Goal: Information Seeking & Learning: Understand process/instructions

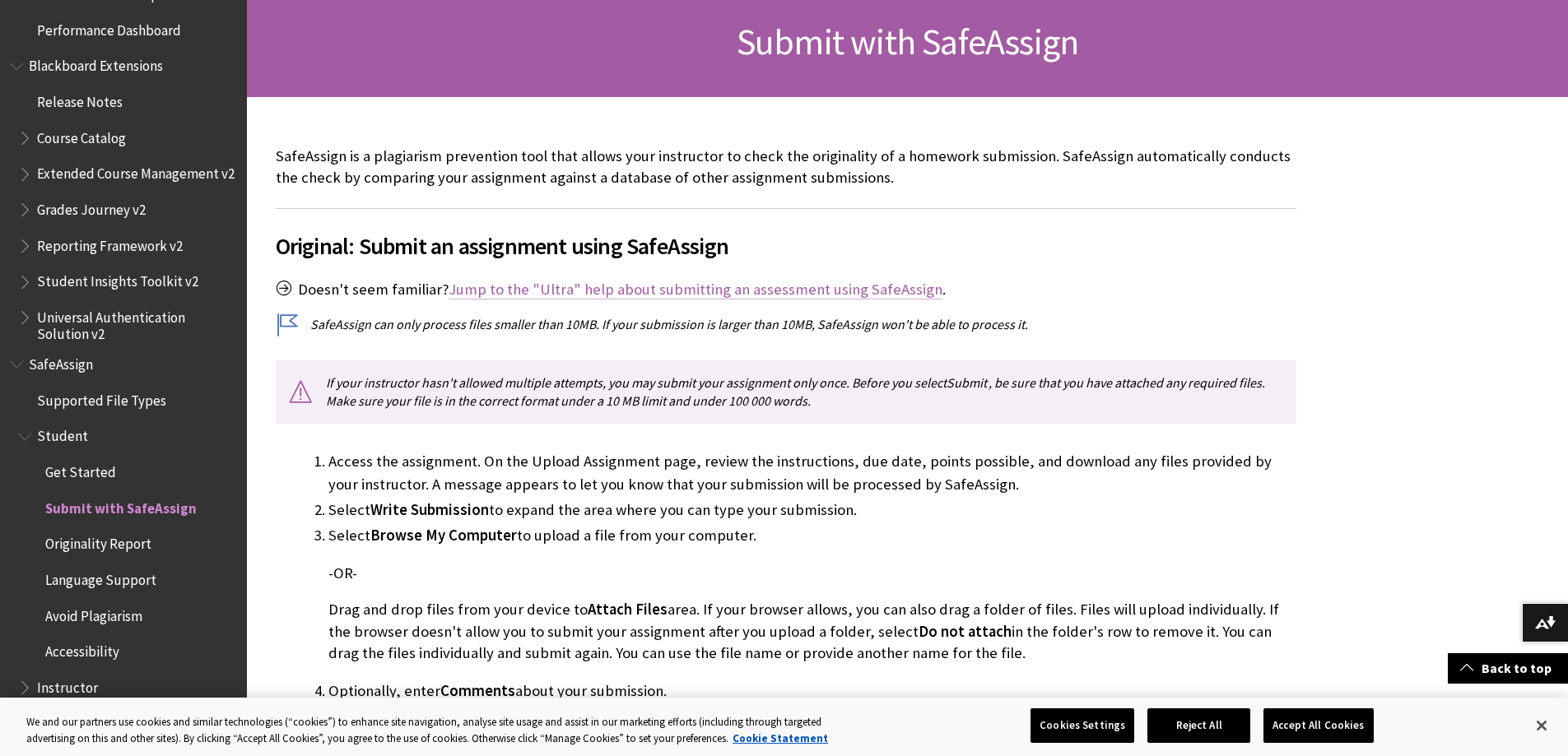
click at [624, 282] on link "Jump to the "Ultra" help about submitting an assessment using SafeAssign" at bounding box center [695, 290] width 493 height 20
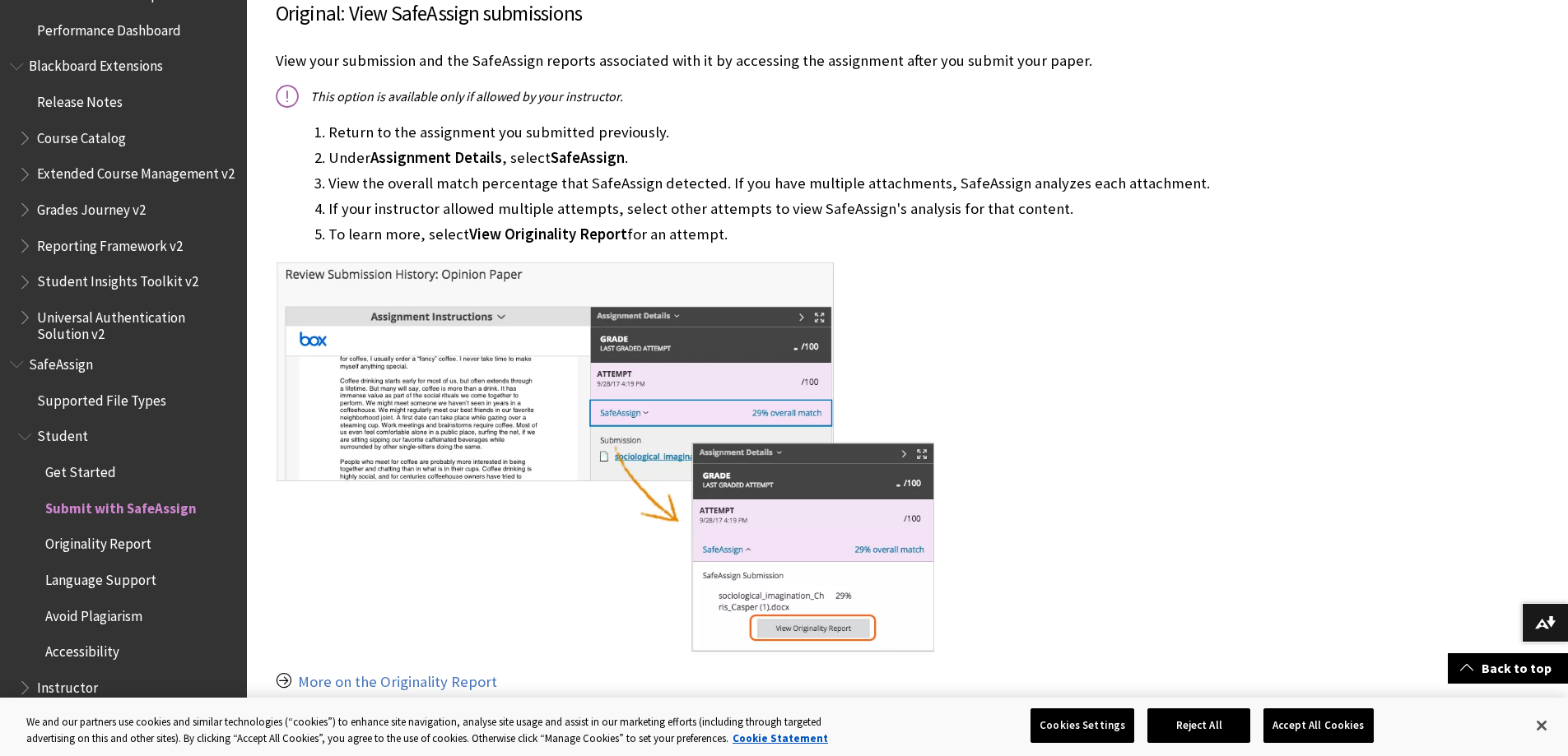
scroll to position [1043, 0]
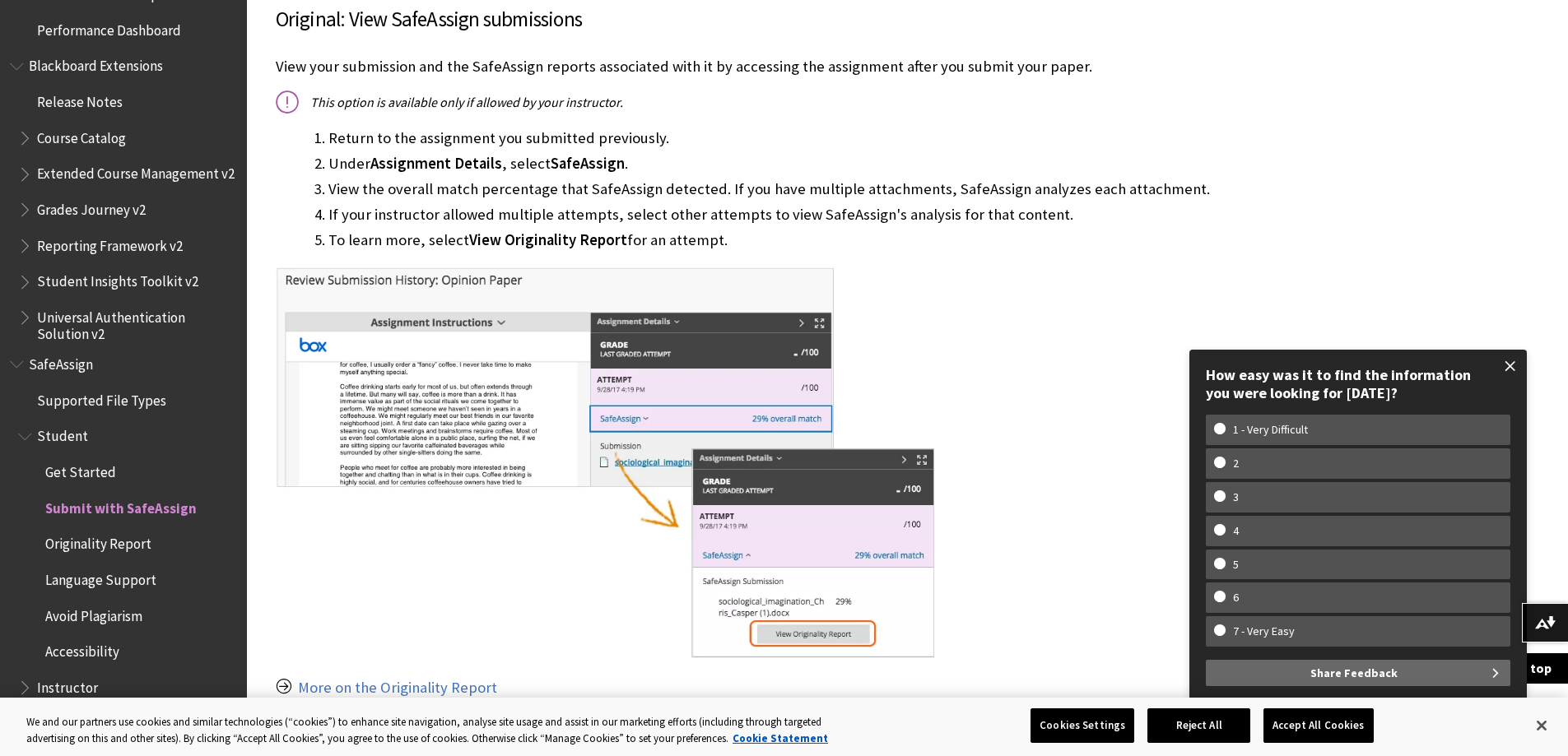
click at [1508, 362] on span at bounding box center [1511, 367] width 35 height 35
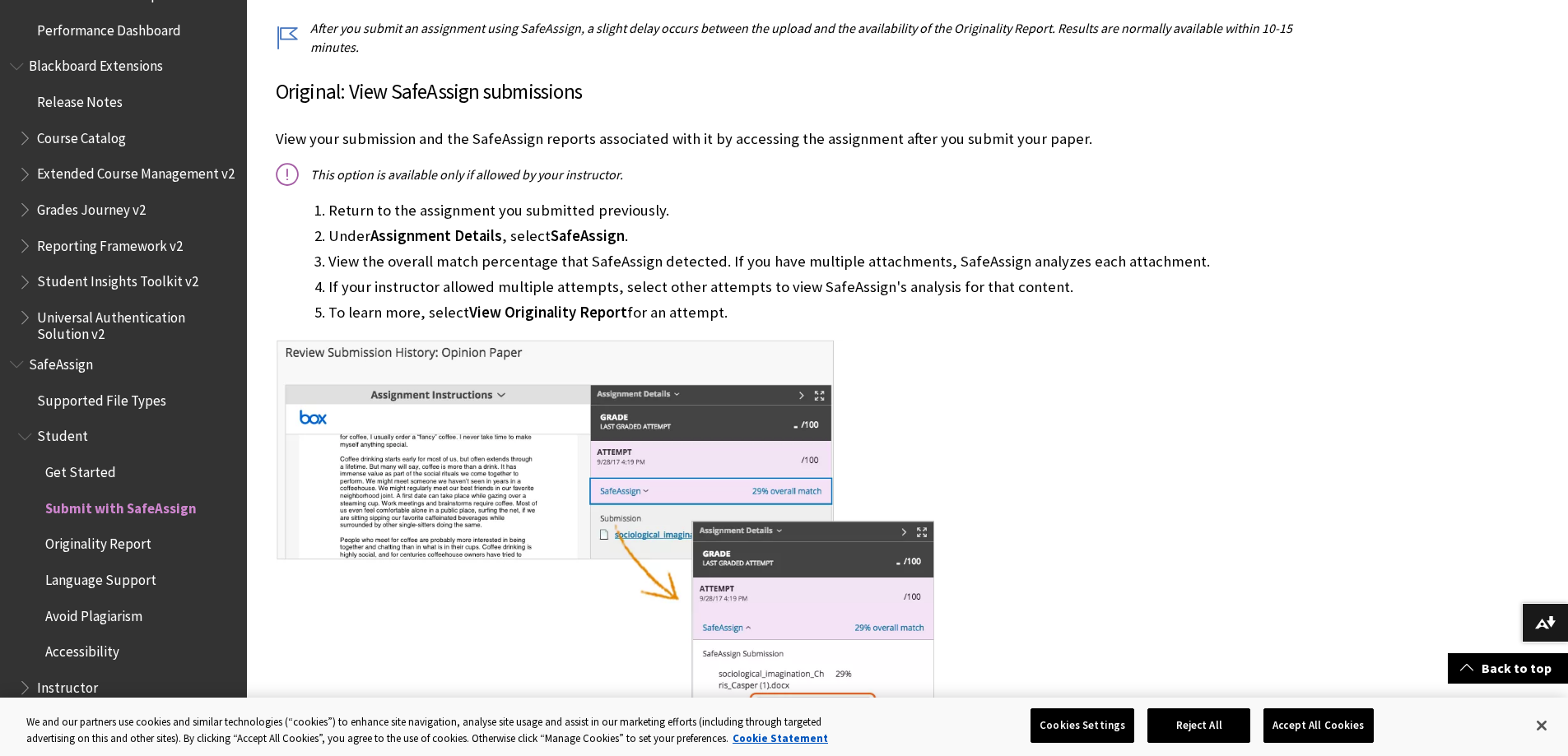
scroll to position [961, 0]
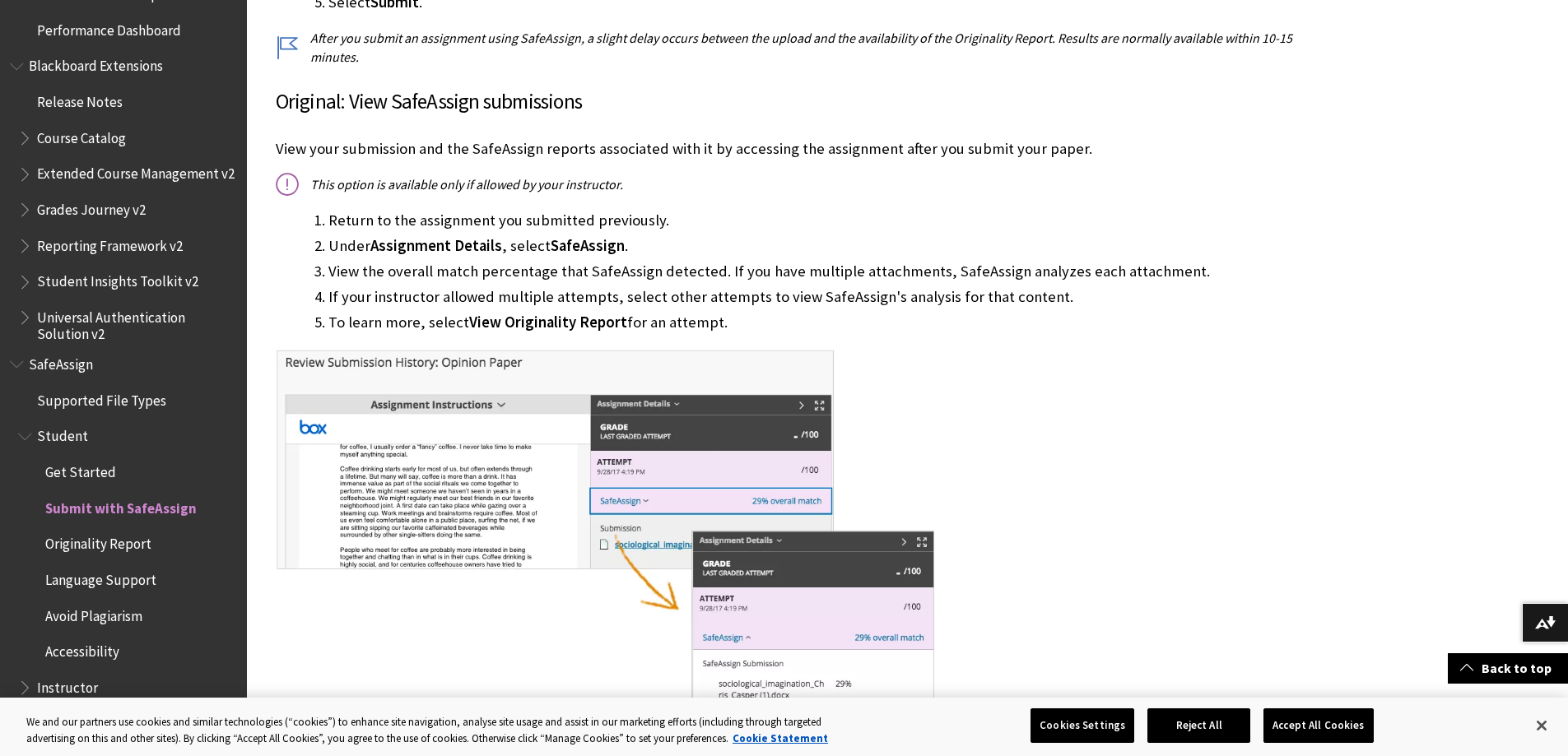
click at [543, 310] on ol "Return to the assignment you submitted previously. Under Assignment Details , s…" at bounding box center [785, 271] width 1021 height 125
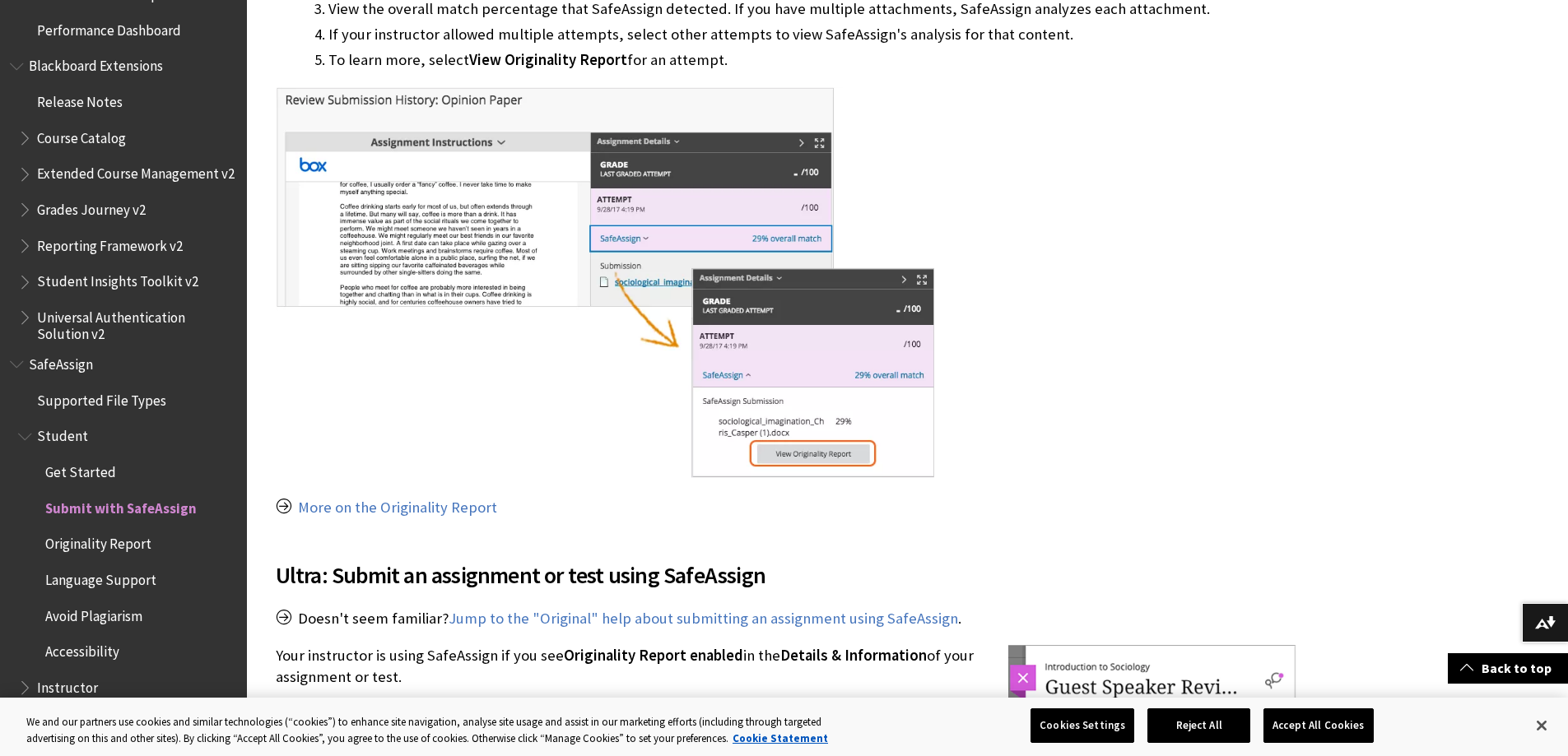
scroll to position [1234, 0]
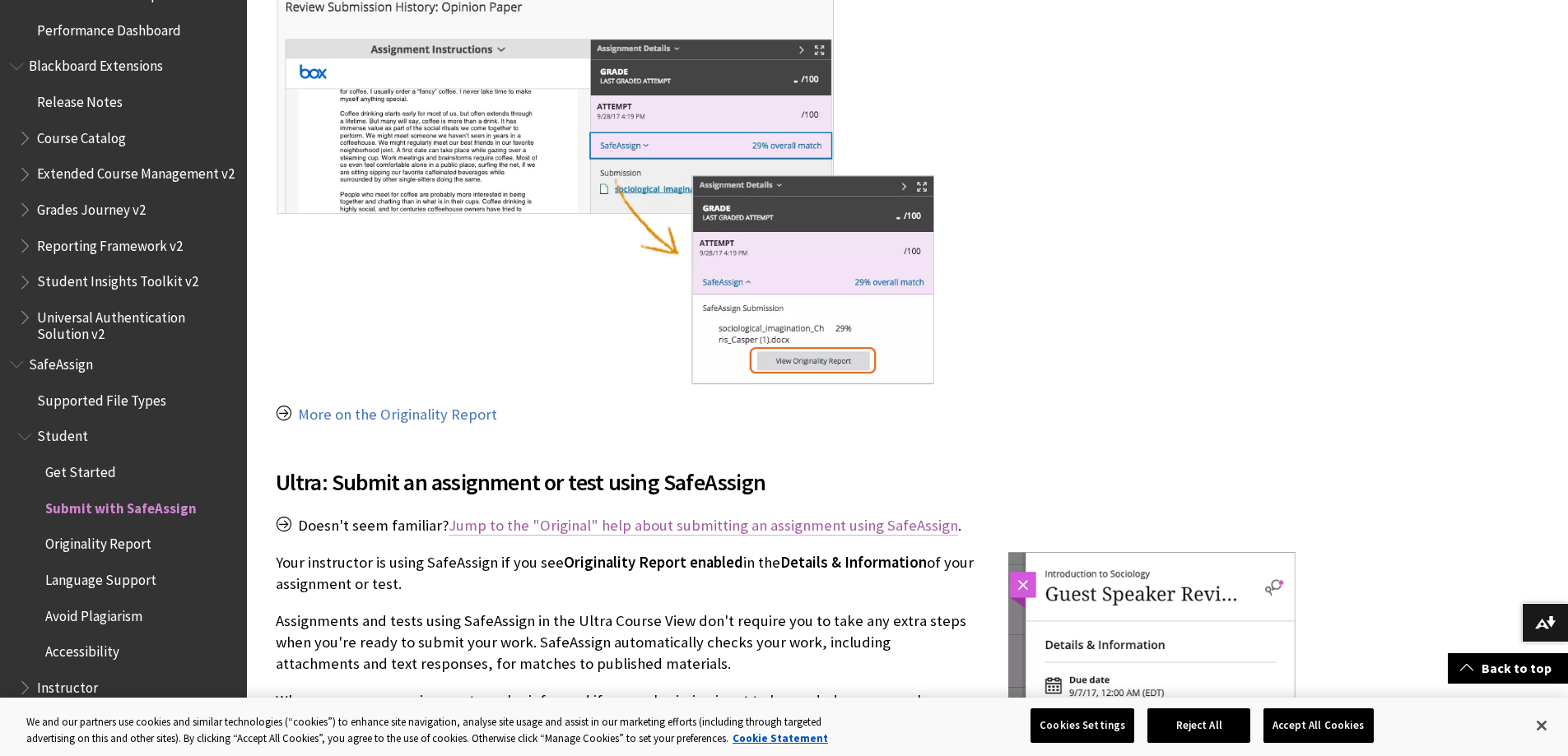
click at [828, 530] on link "Jump to the "Original" help about submitting an assignment using SafeAssign" at bounding box center [703, 526] width 510 height 20
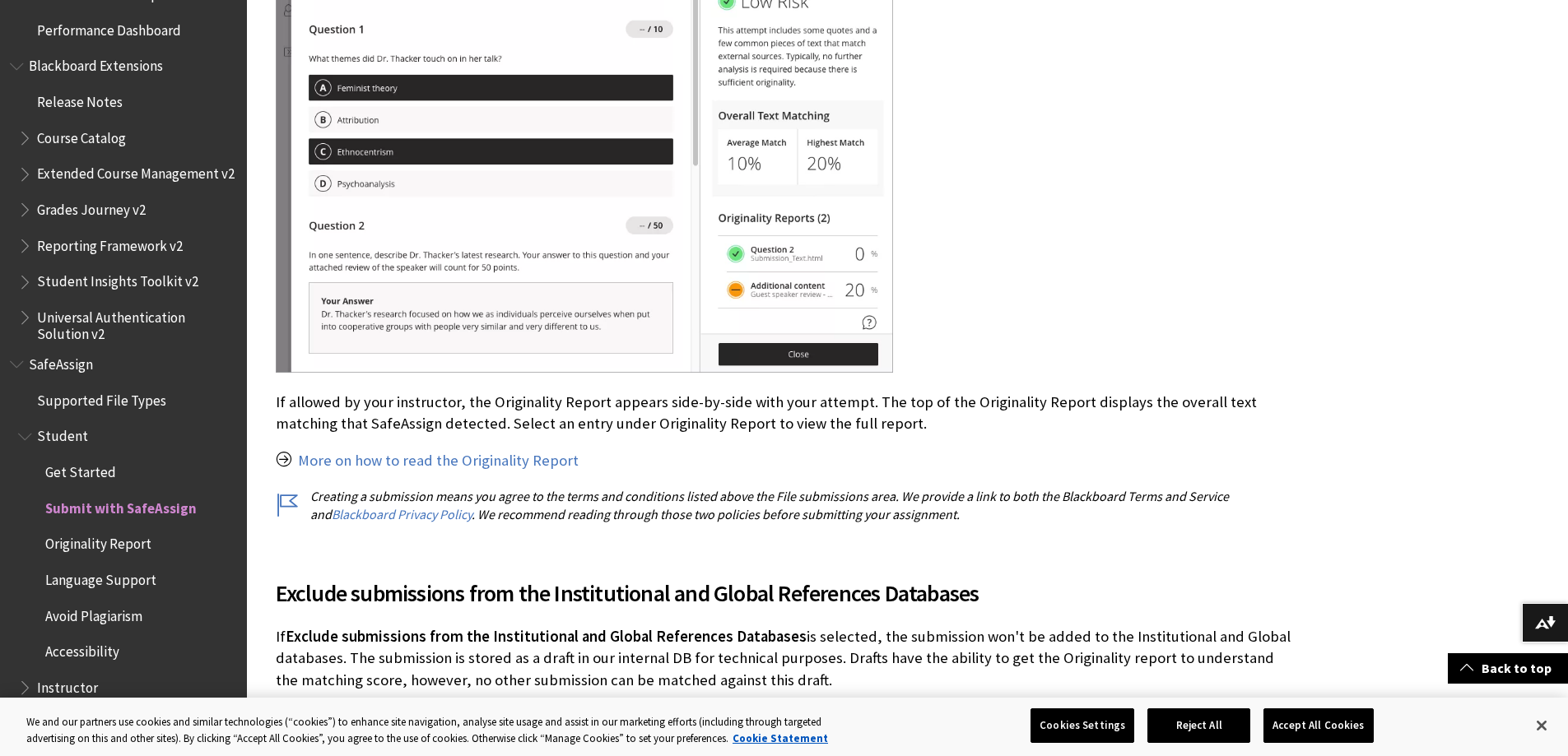
scroll to position [2524, 0]
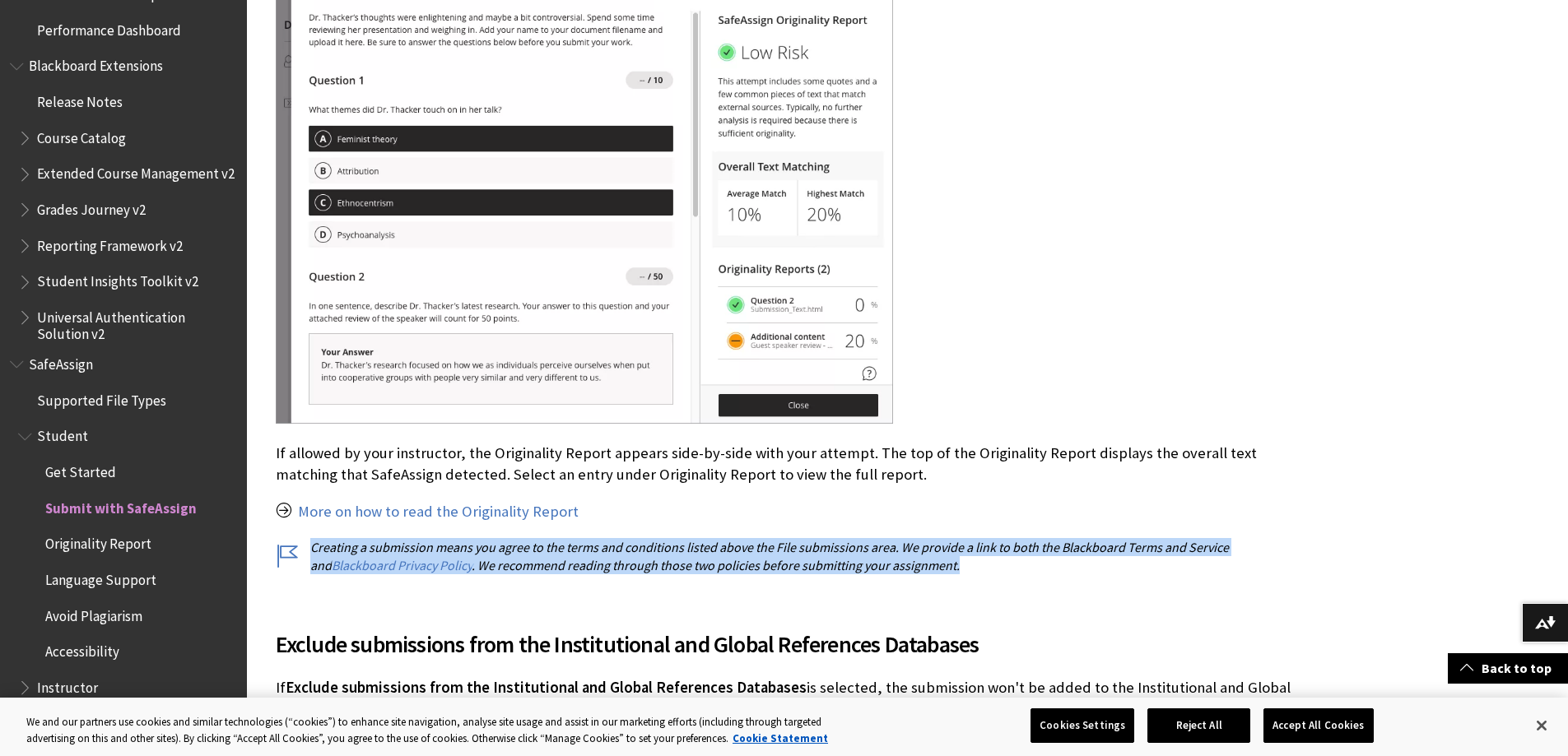
drag, startPoint x: 937, startPoint y: 564, endPoint x: 313, endPoint y: 544, distance: 624.3
click at [313, 544] on p "Creating a submission means you agree to the terms and conditions listed above …" at bounding box center [785, 556] width 1021 height 37
copy p "Creating a submission means you agree to the terms and conditions listed above …"
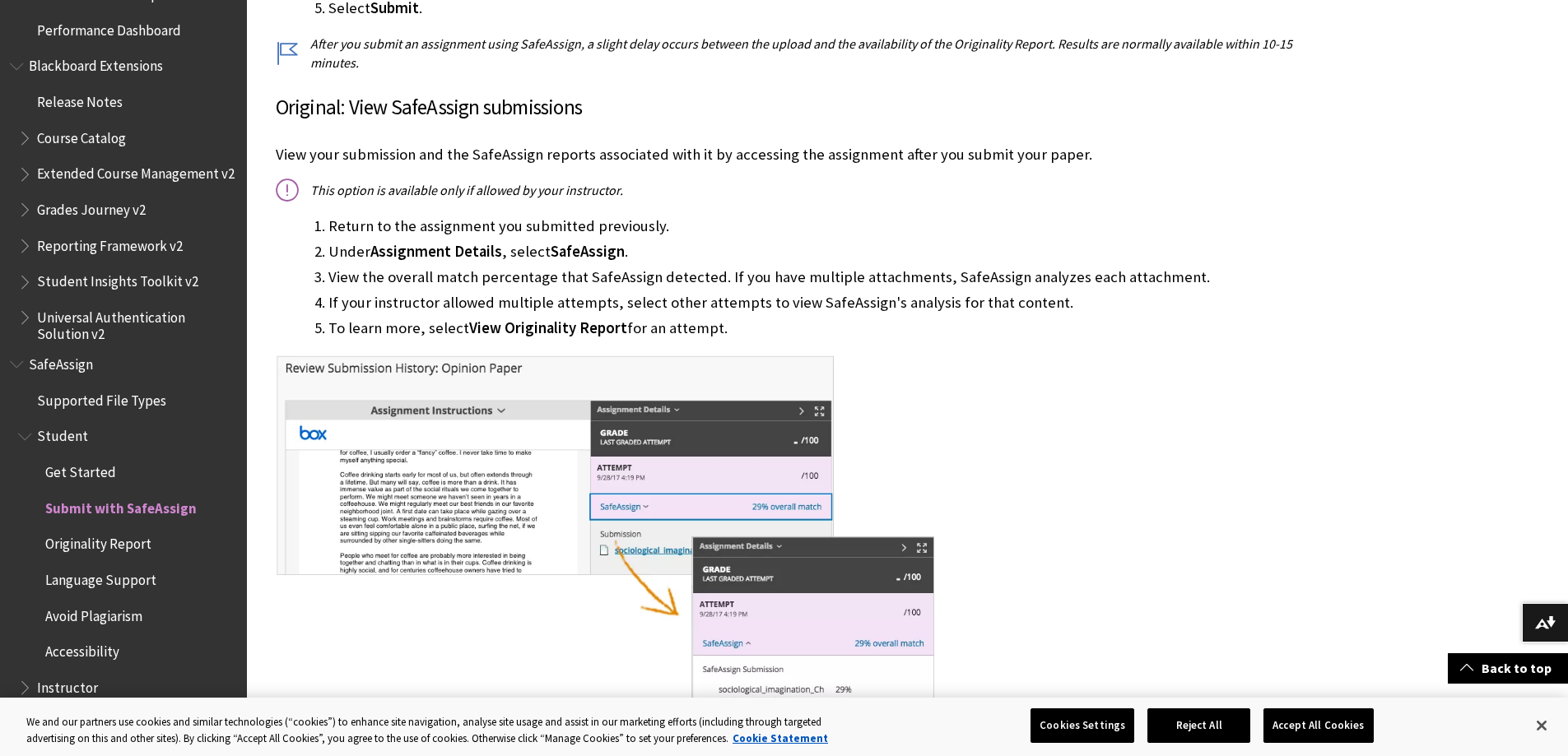
scroll to position [796, 0]
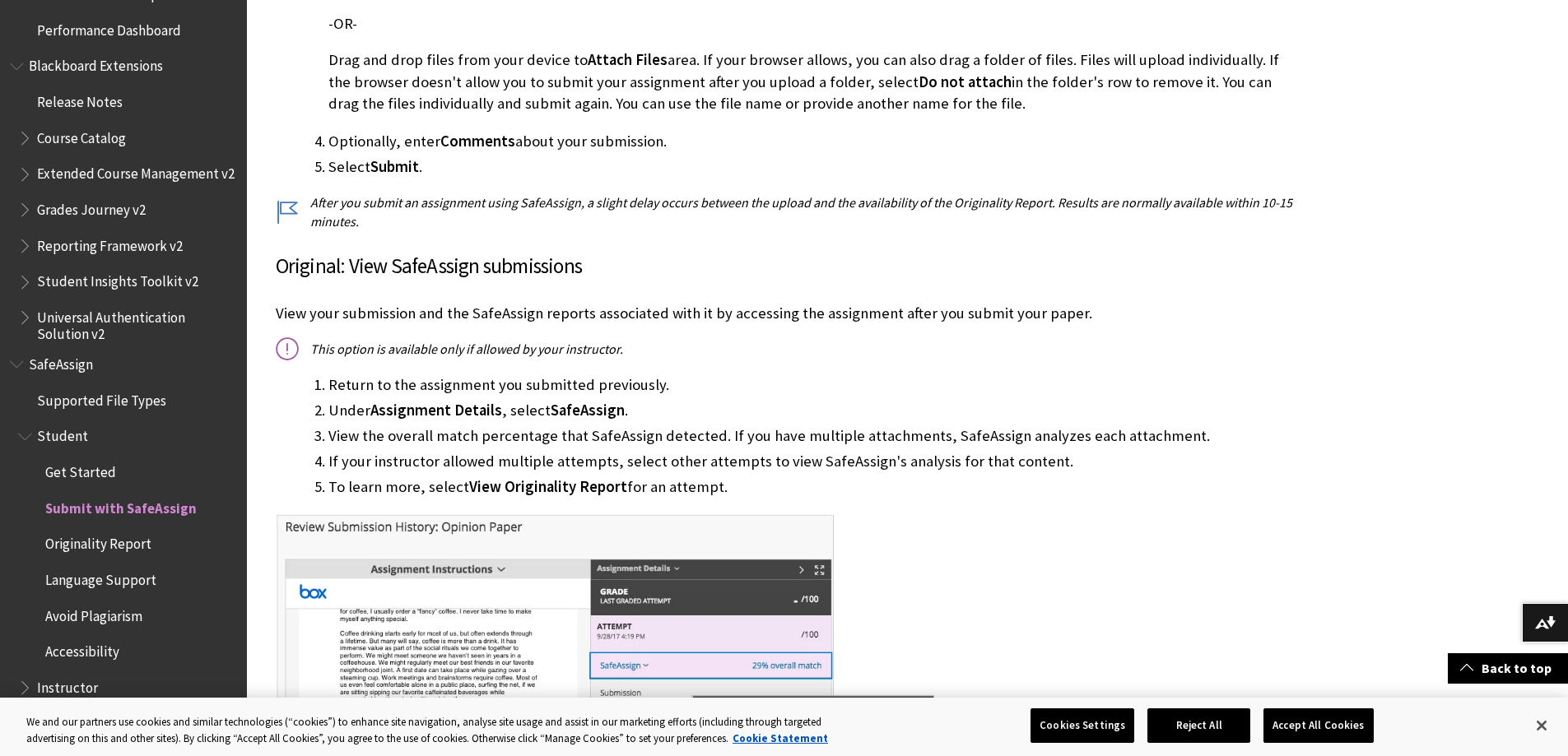
click at [919, 488] on li "To learn more, select View Originality Report for an attempt." at bounding box center [812, 487] width 968 height 23
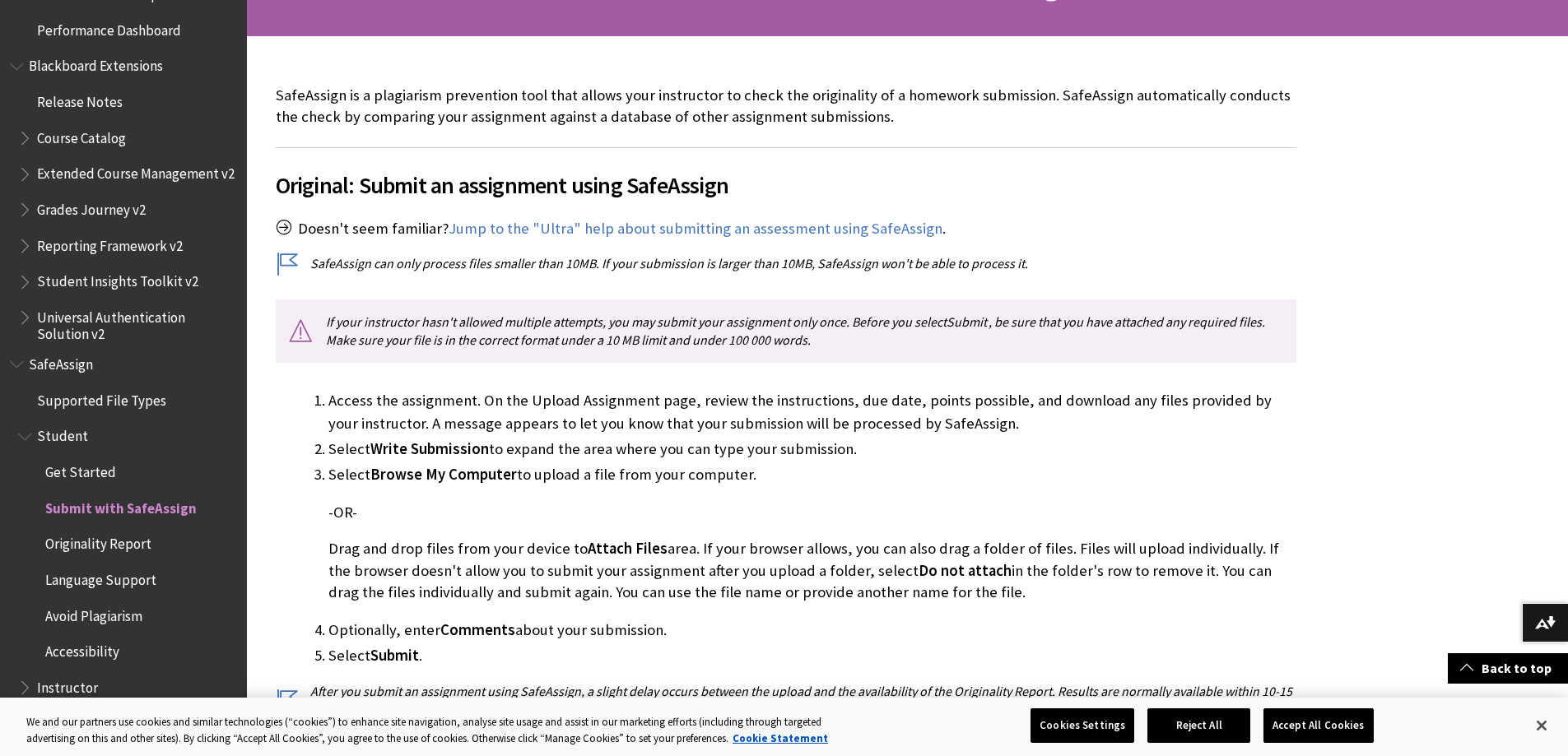
scroll to position [303, 0]
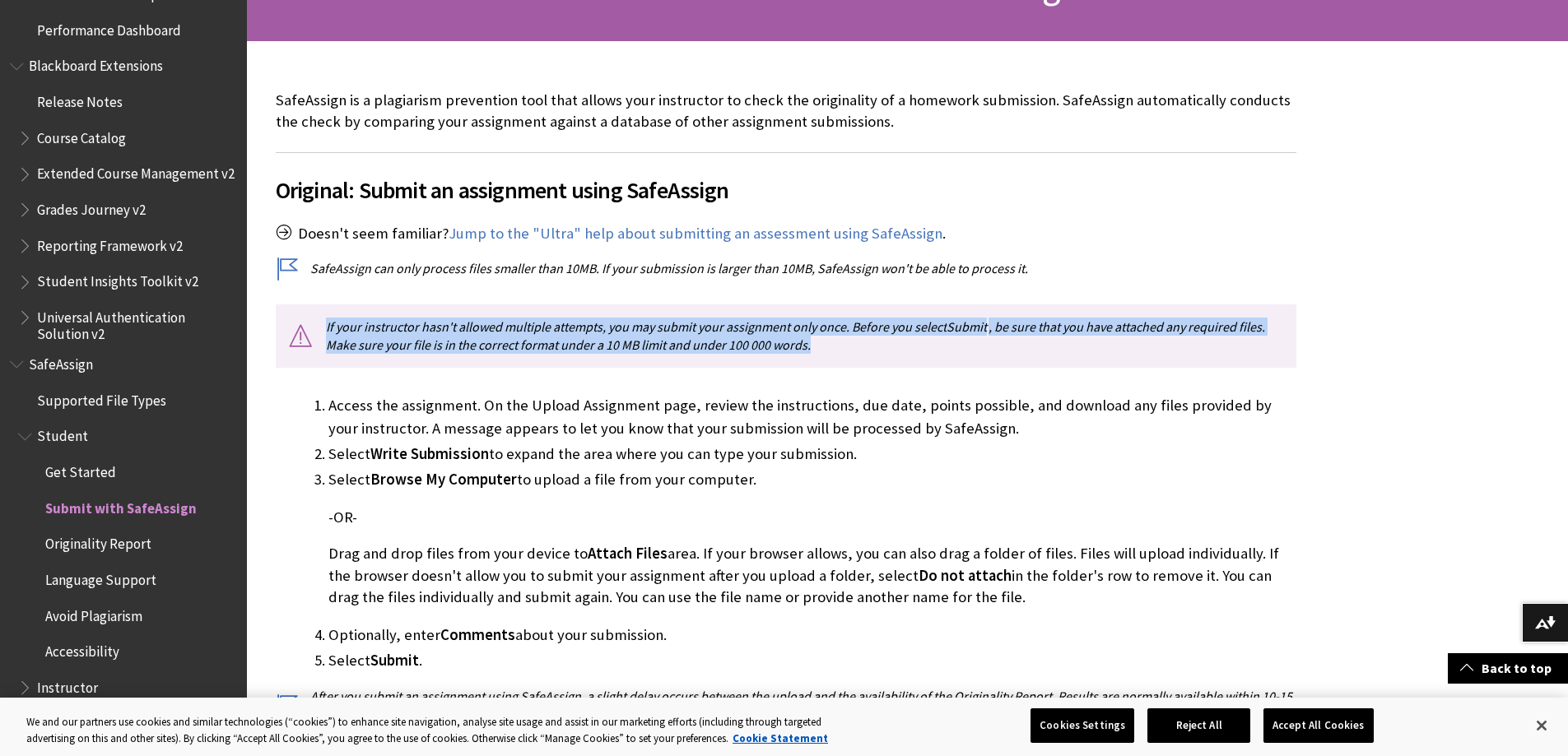
drag, startPoint x: 324, startPoint y: 321, endPoint x: 889, endPoint y: 357, distance: 566.1
click at [889, 357] on p "If your instructor hasn't allowed multiple attempts, you may submit your assign…" at bounding box center [785, 336] width 1021 height 63
copy p "If your instructor hasn't allowed multiple attempts, you may submit your assign…"
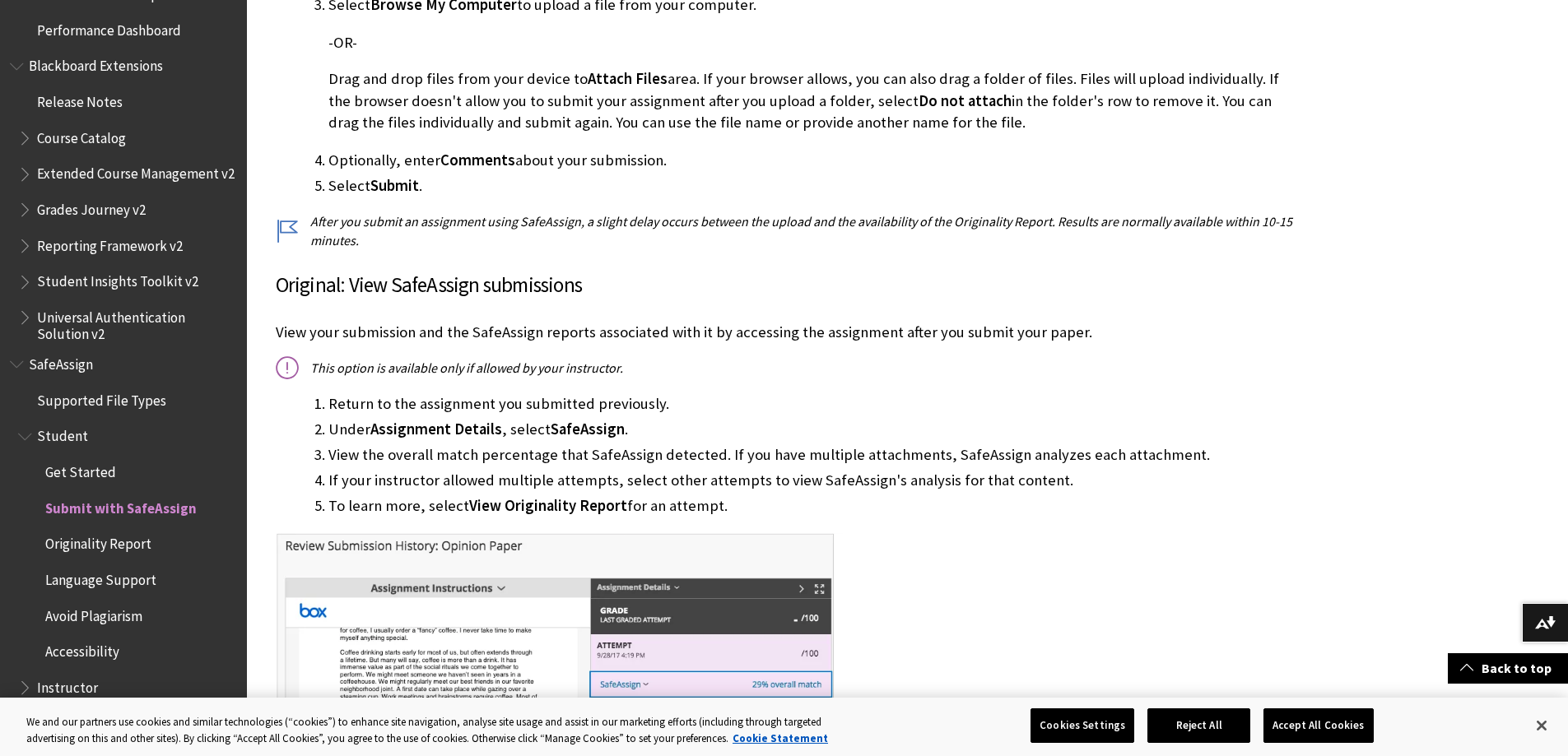
scroll to position [468, 0]
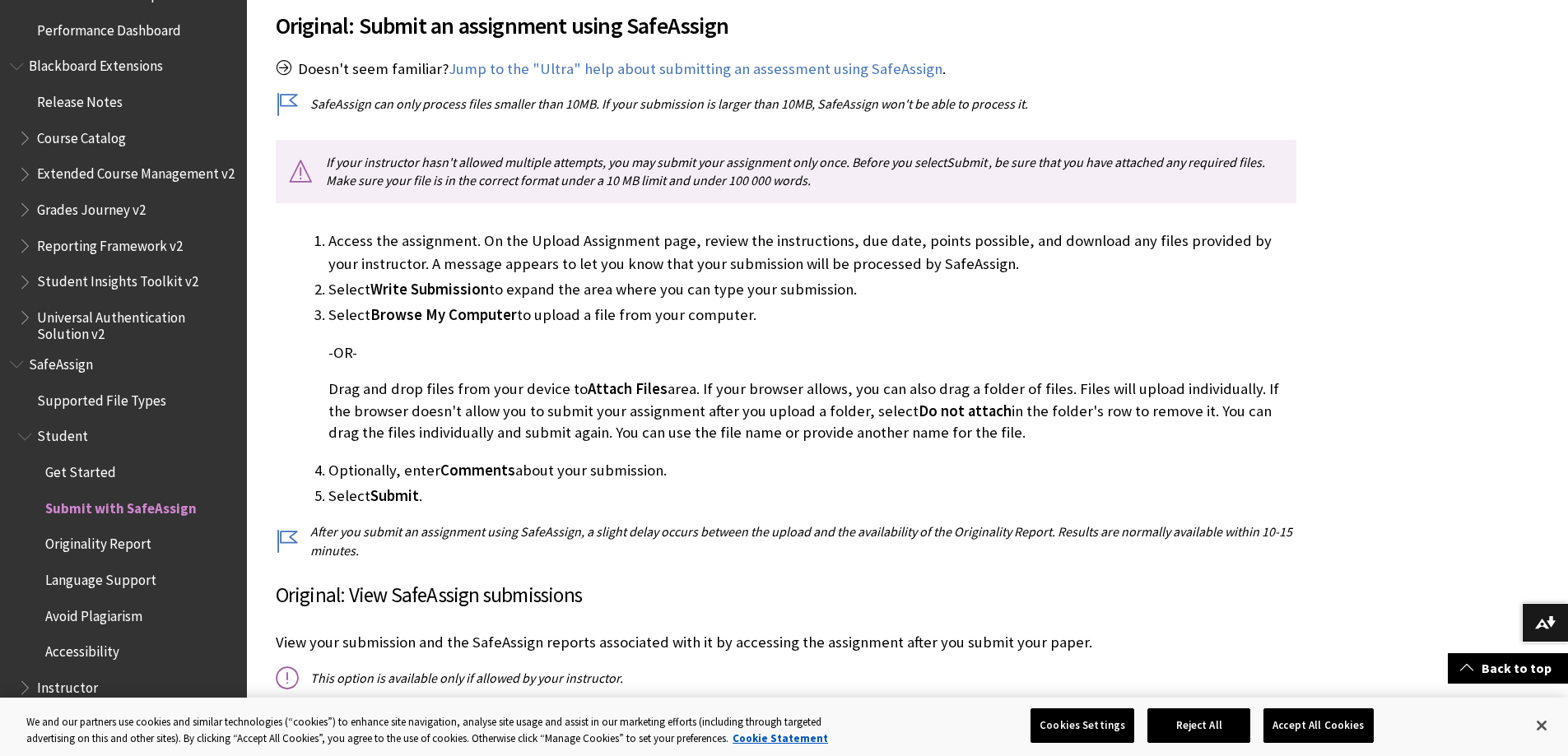
drag, startPoint x: 1353, startPoint y: 302, endPoint x: 1361, endPoint y: 307, distance: 9.4
drag, startPoint x: 1361, startPoint y: 307, endPoint x: 1352, endPoint y: 242, distance: 65.6
click at [826, 72] on link "Jump to the "Ultra" help about submitting an assessment using SafeAssign" at bounding box center [695, 69] width 493 height 20
